Goal: Task Accomplishment & Management: Manage account settings

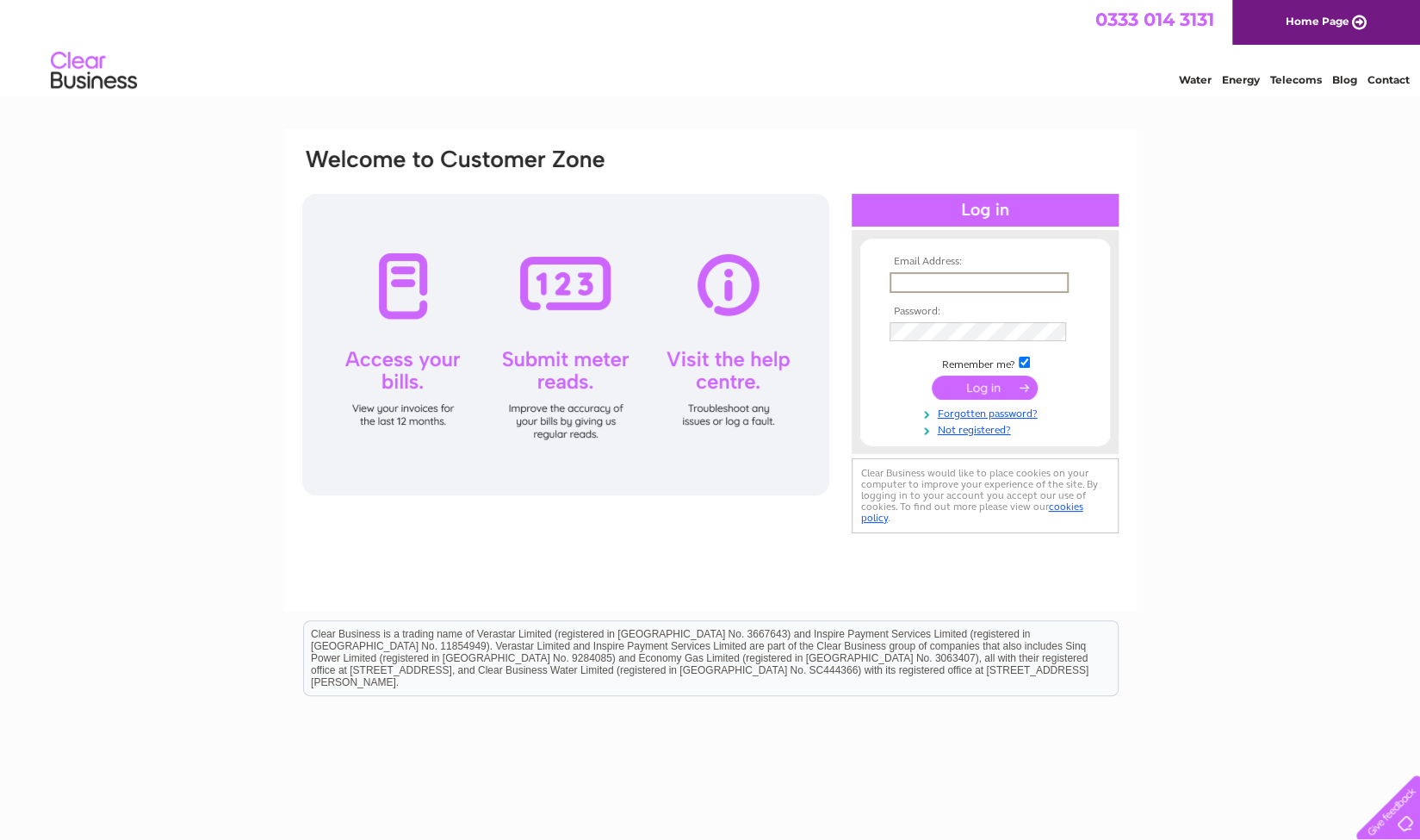
click at [913, 274] on input "text" at bounding box center [979, 283] width 179 height 21
type input "[EMAIL_ADDRESS][DOMAIN_NAME]"
click at [984, 396] on input "submit" at bounding box center [984, 386] width 106 height 24
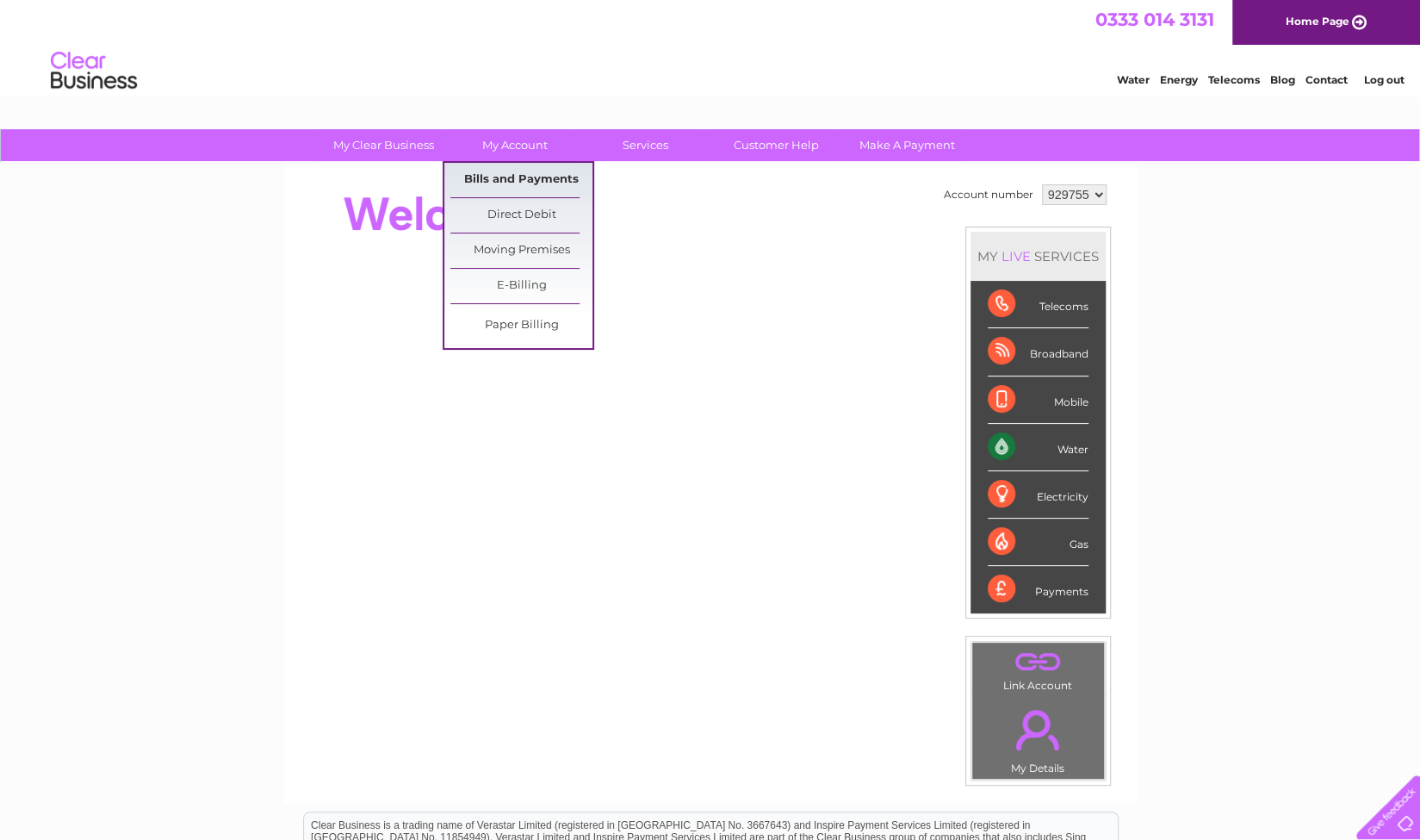
click at [543, 167] on link "Bills and Payments" at bounding box center [521, 180] width 142 height 34
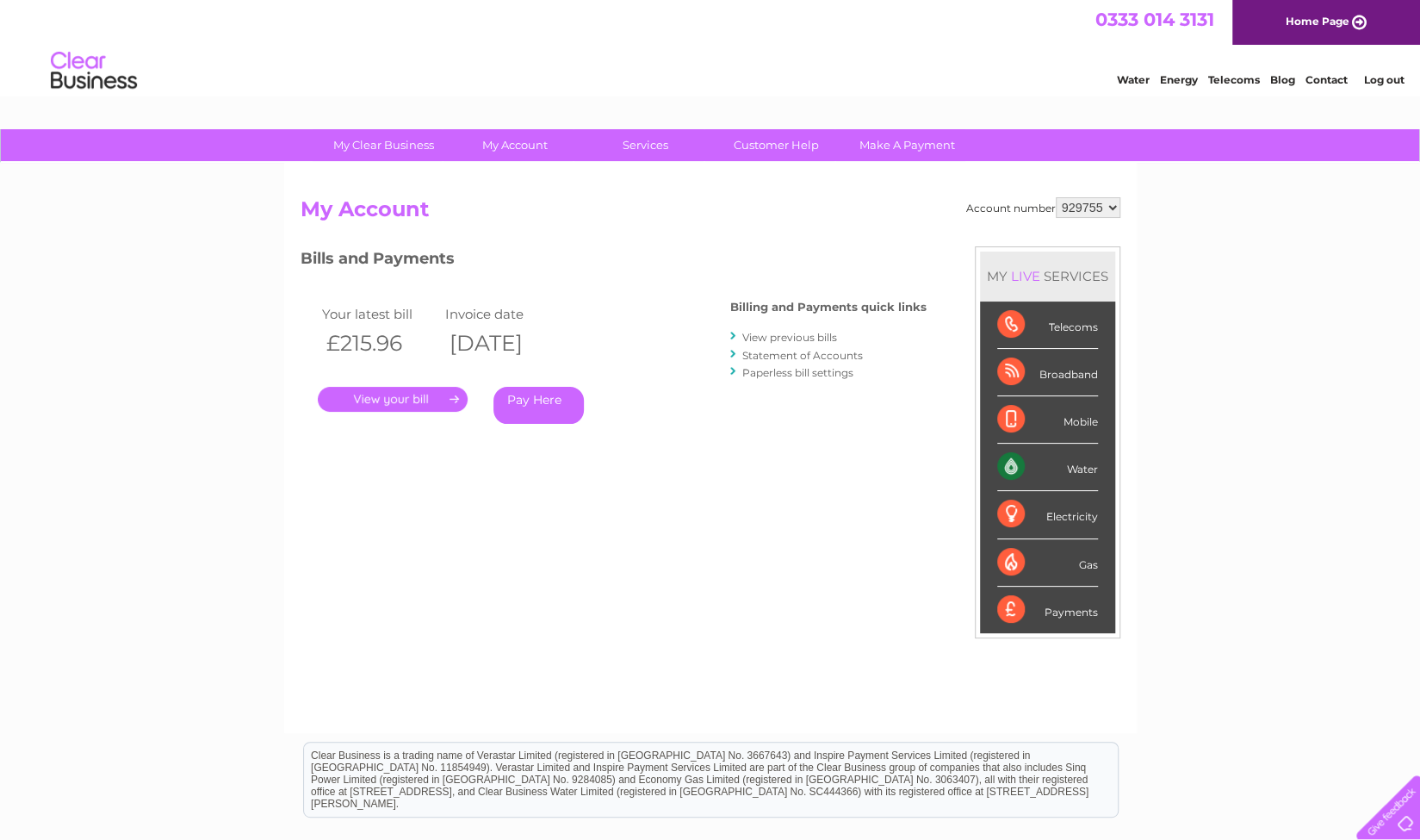
click at [444, 402] on link "." at bounding box center [393, 399] width 150 height 25
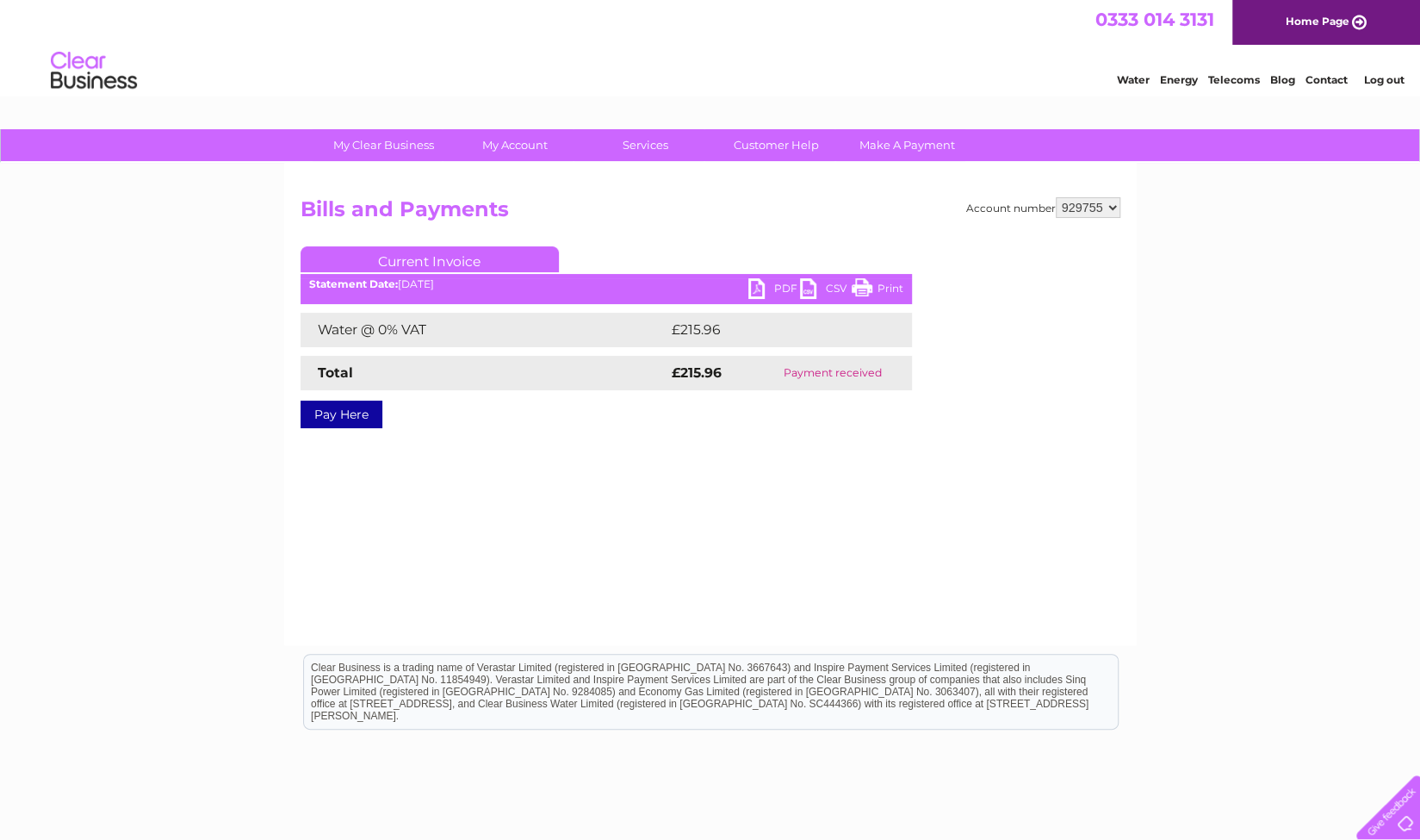
click at [768, 290] on link "PDF" at bounding box center [774, 290] width 51 height 25
